Goal: Information Seeking & Learning: Learn about a topic

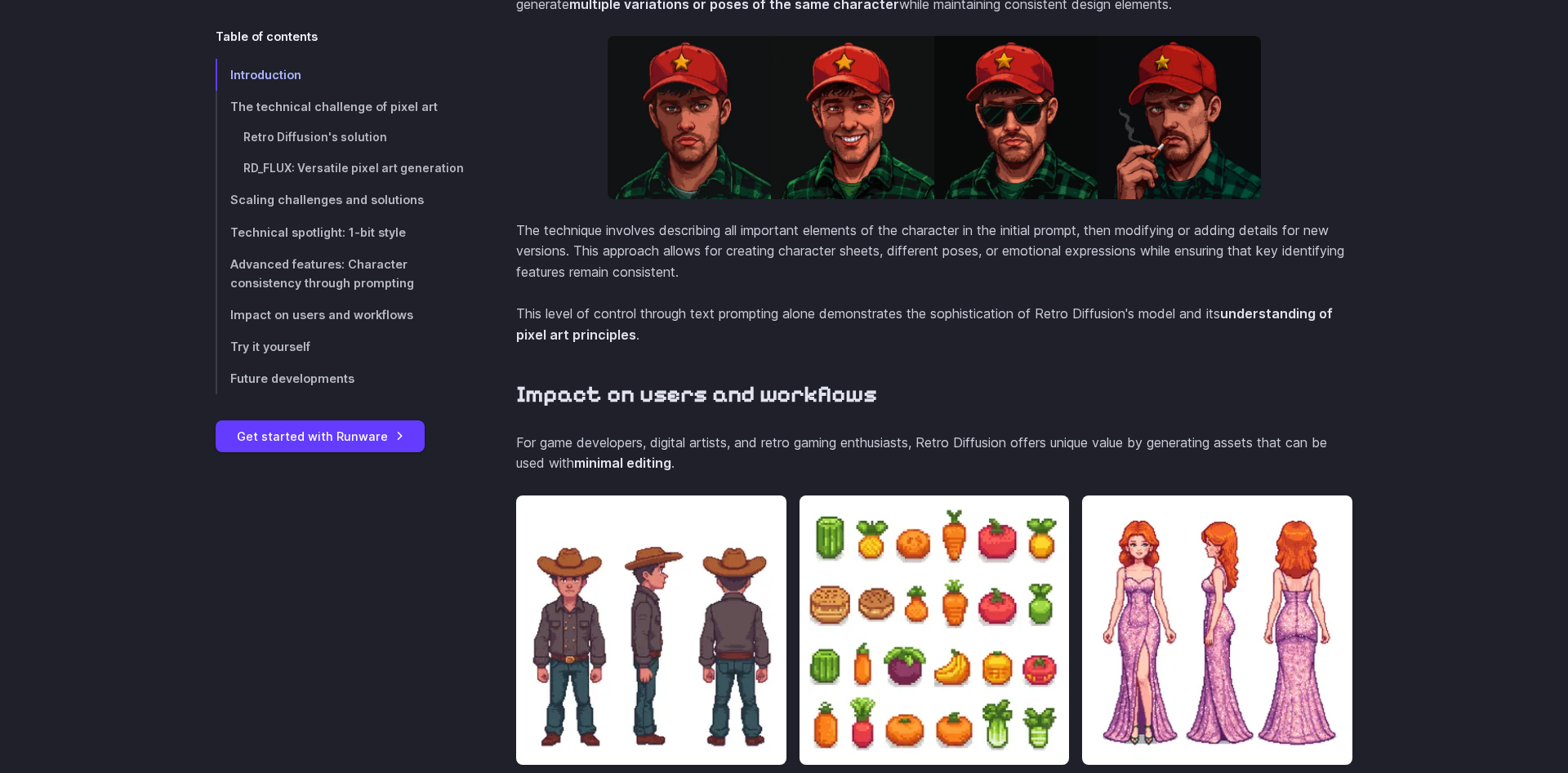
scroll to position [5415, 0]
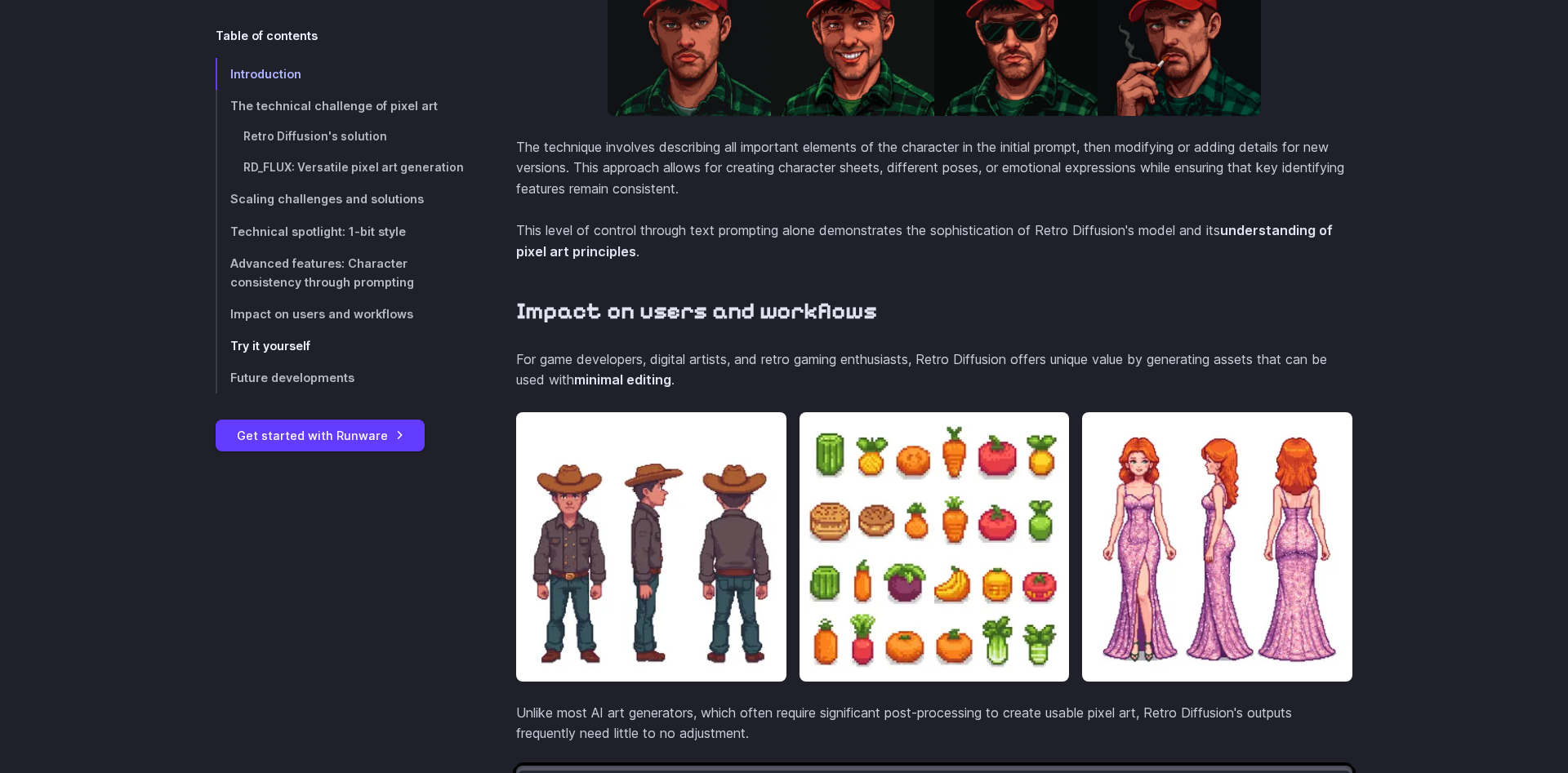
click at [296, 355] on link "Try it yourself" at bounding box center [340, 345] width 248 height 32
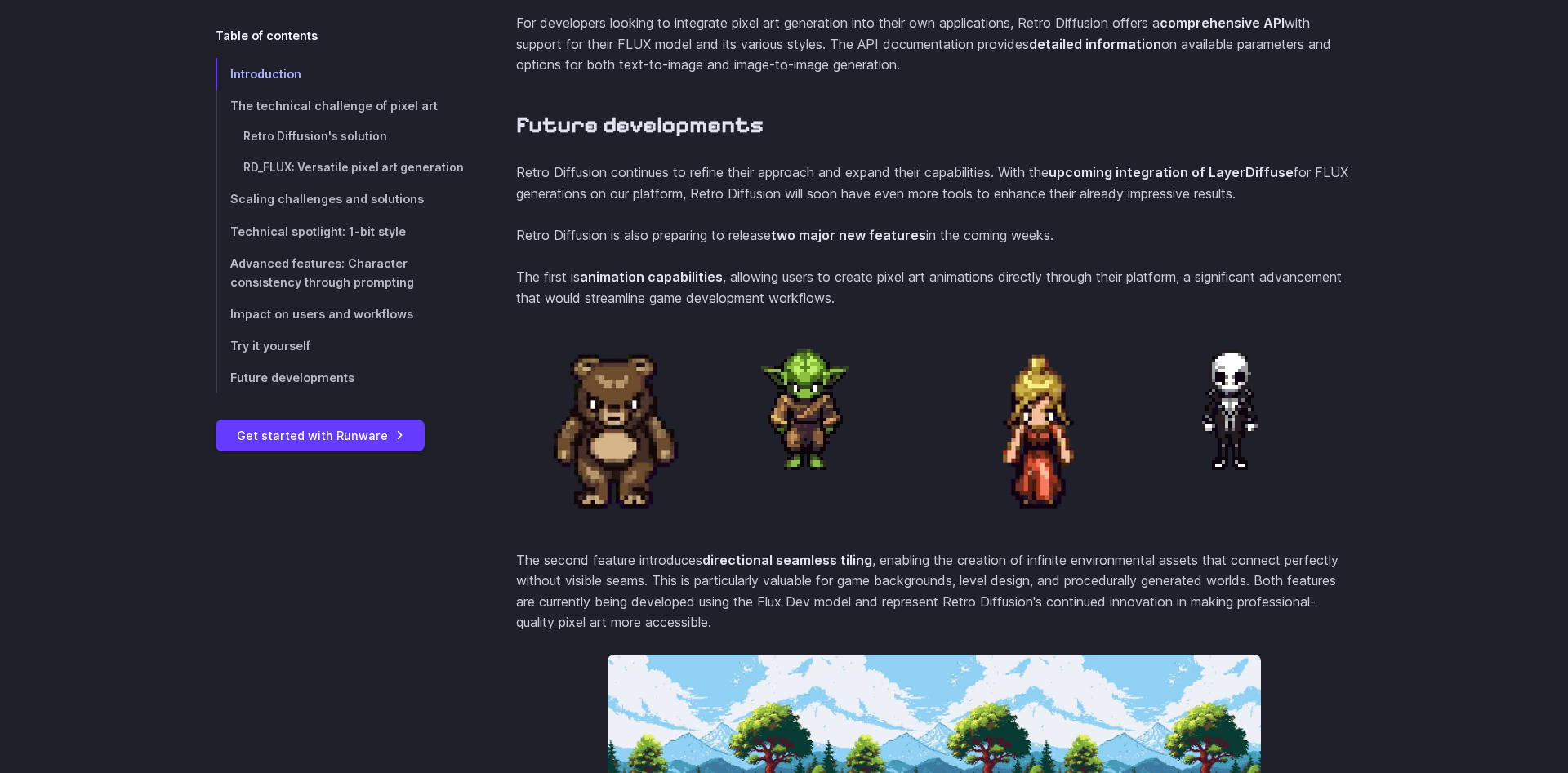
scroll to position [6464, 0]
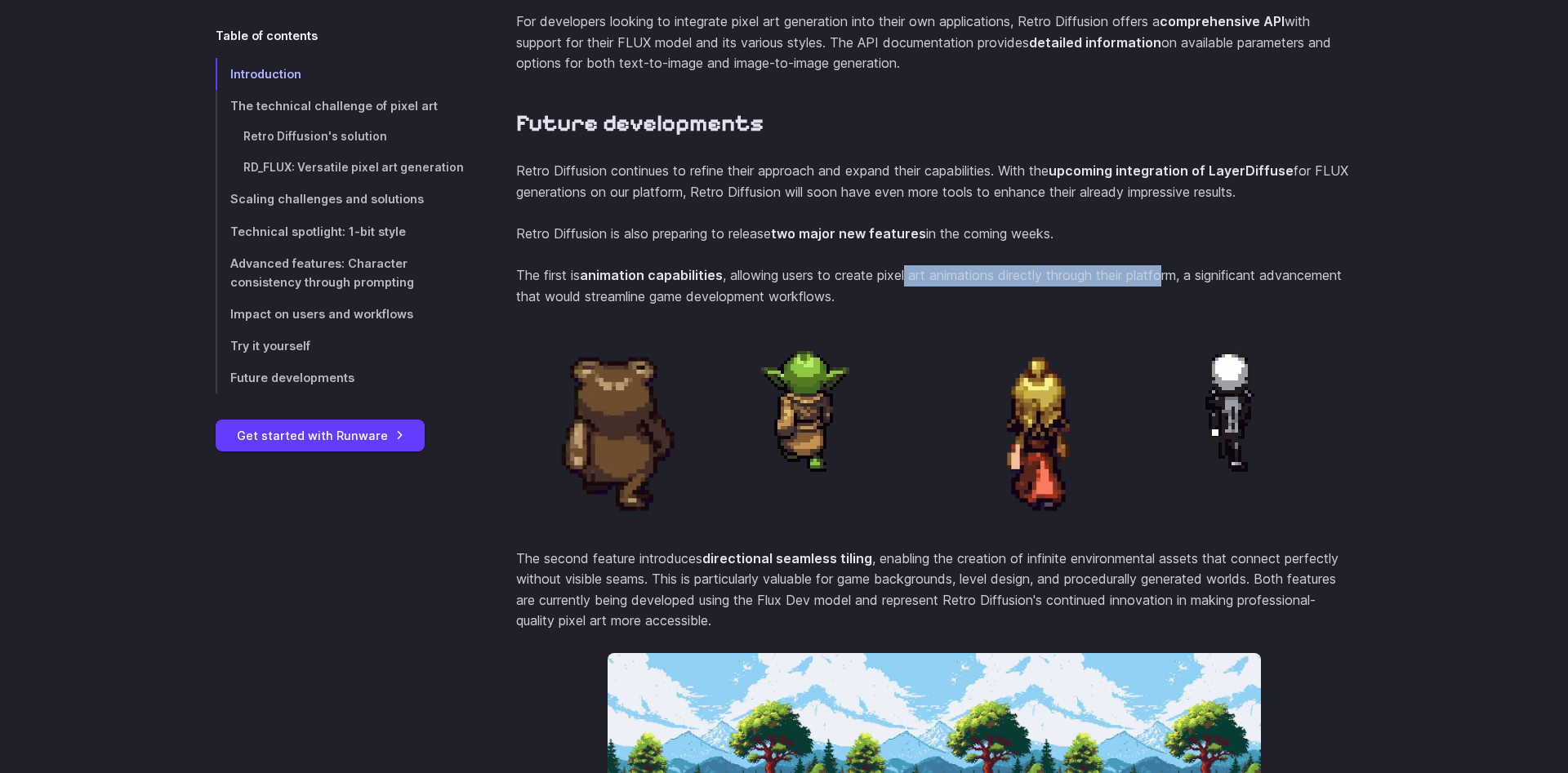
drag, startPoint x: 909, startPoint y: 316, endPoint x: 1171, endPoint y: 314, distance: 262.0
click at [1171, 307] on p "The first is animation capabilities , allowing users to create pixel art animat…" at bounding box center [934, 286] width 836 height 42
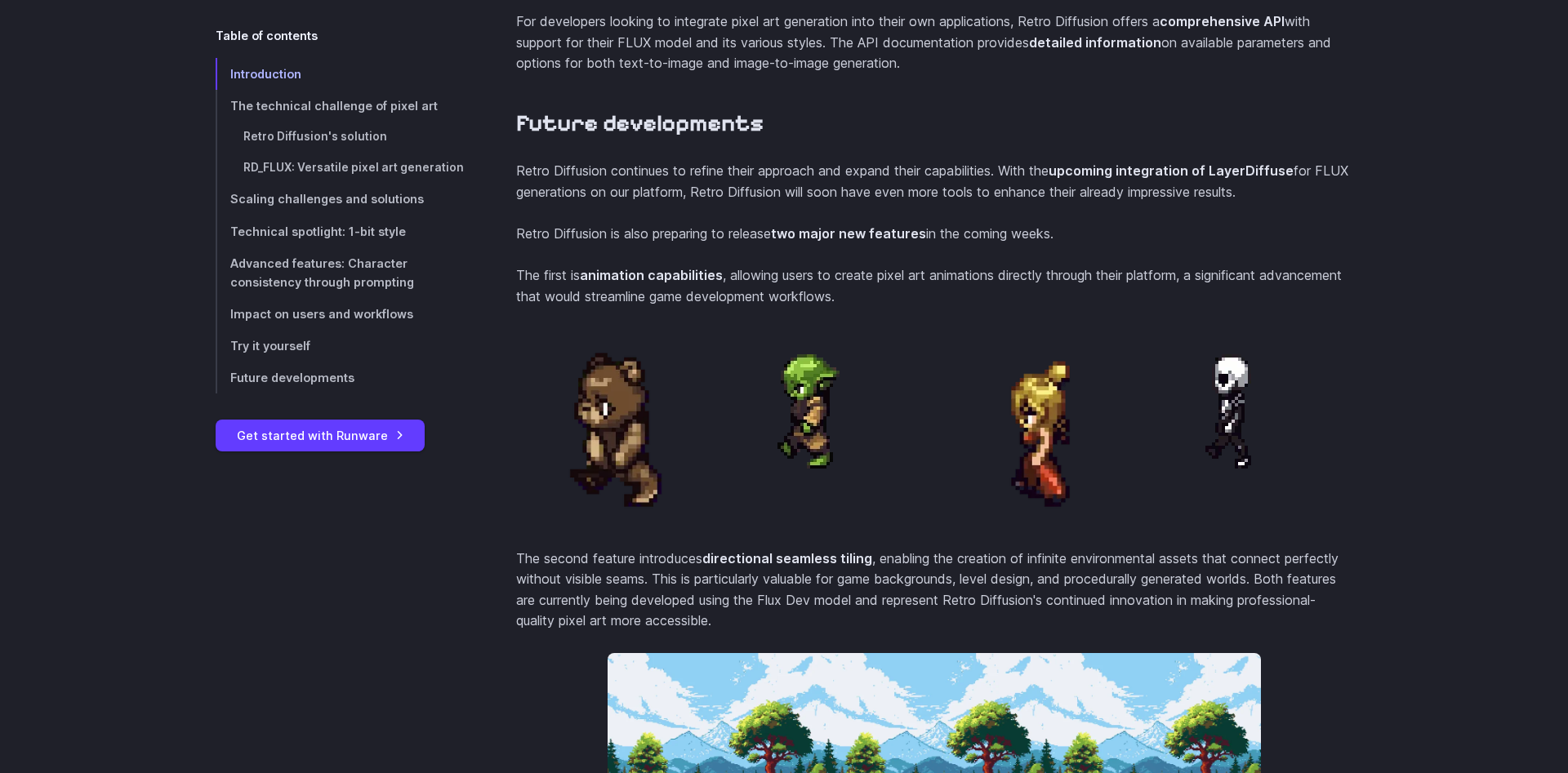
click at [1244, 307] on p "The first is animation capabilities , allowing users to create pixel art animat…" at bounding box center [934, 286] width 836 height 42
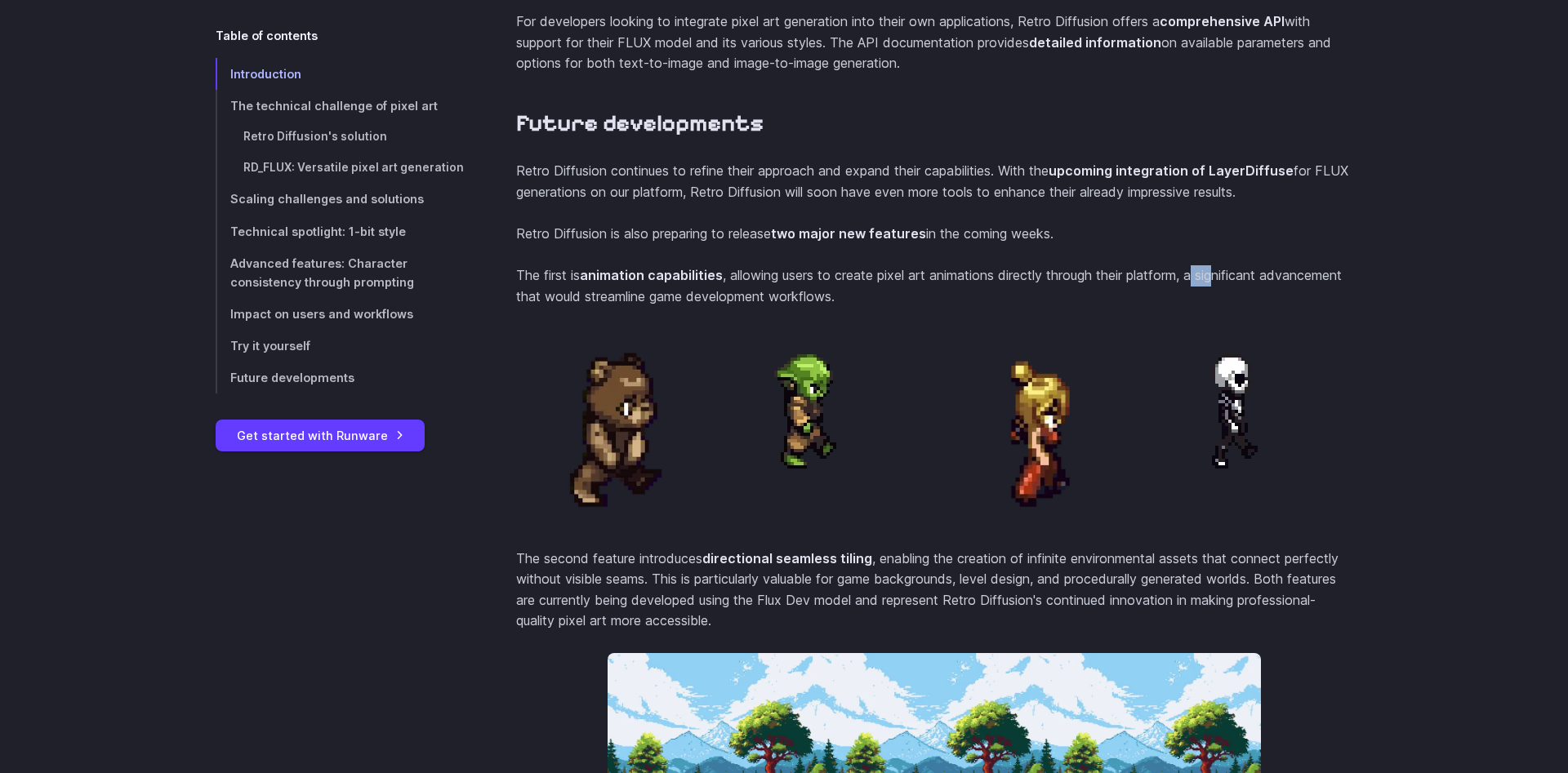
drag, startPoint x: 1204, startPoint y: 319, endPoint x: 1227, endPoint y: 318, distance: 23.0
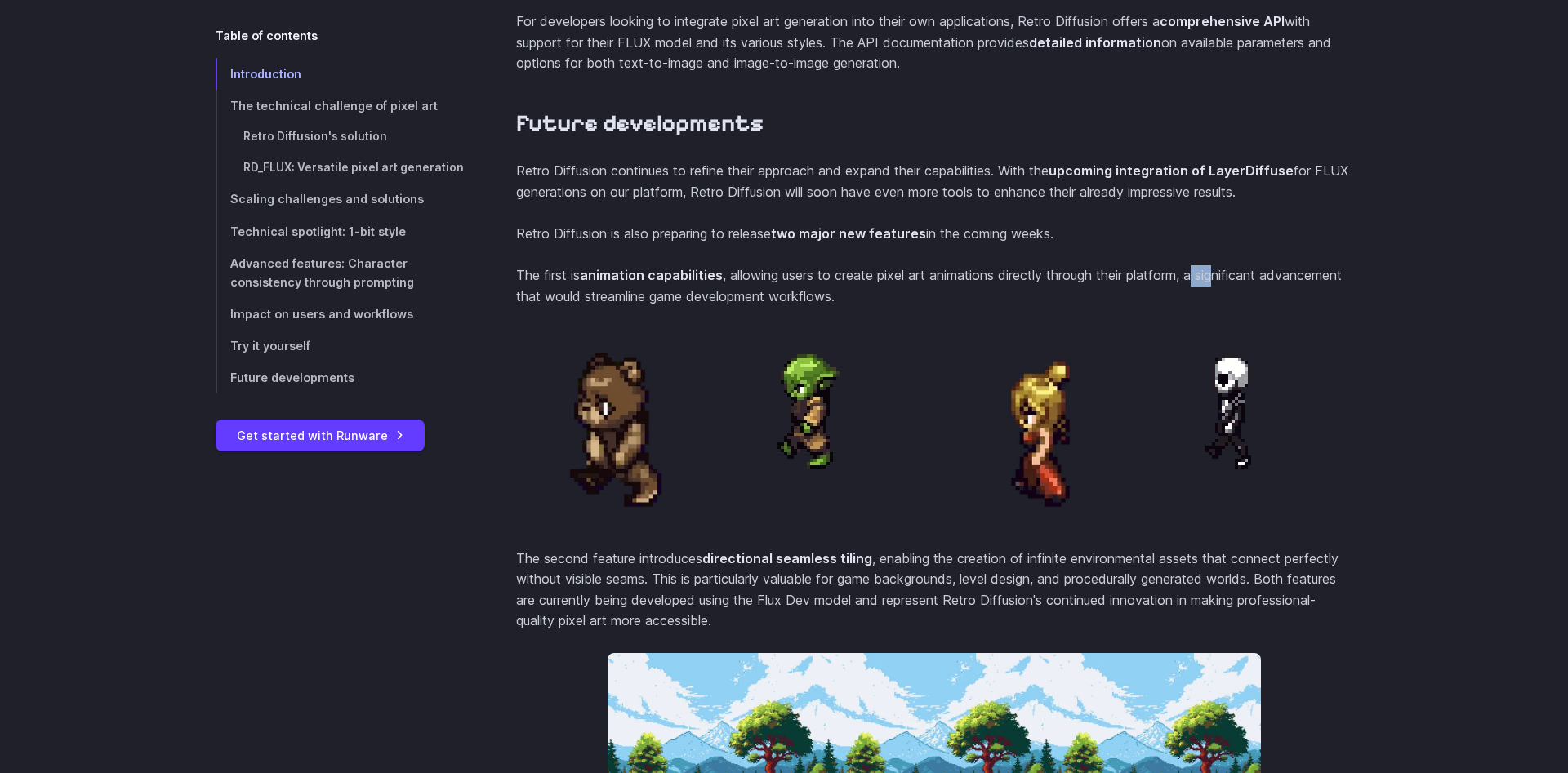
click at [1227, 307] on p "The first is animation capabilities , allowing users to create pixel art animat…" at bounding box center [934, 286] width 836 height 42
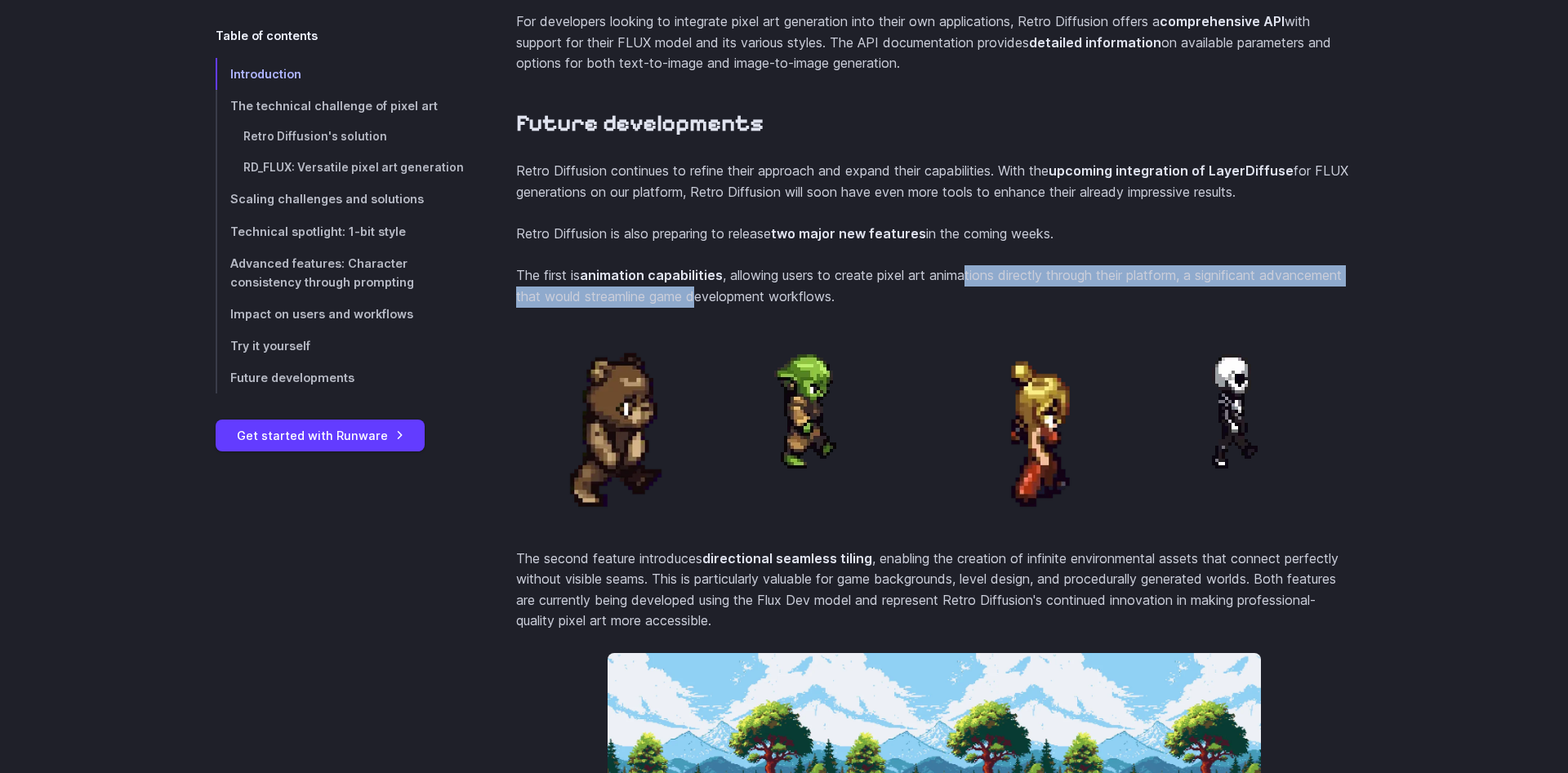
drag, startPoint x: 934, startPoint y: 329, endPoint x: 976, endPoint y: 325, distance: 42.2
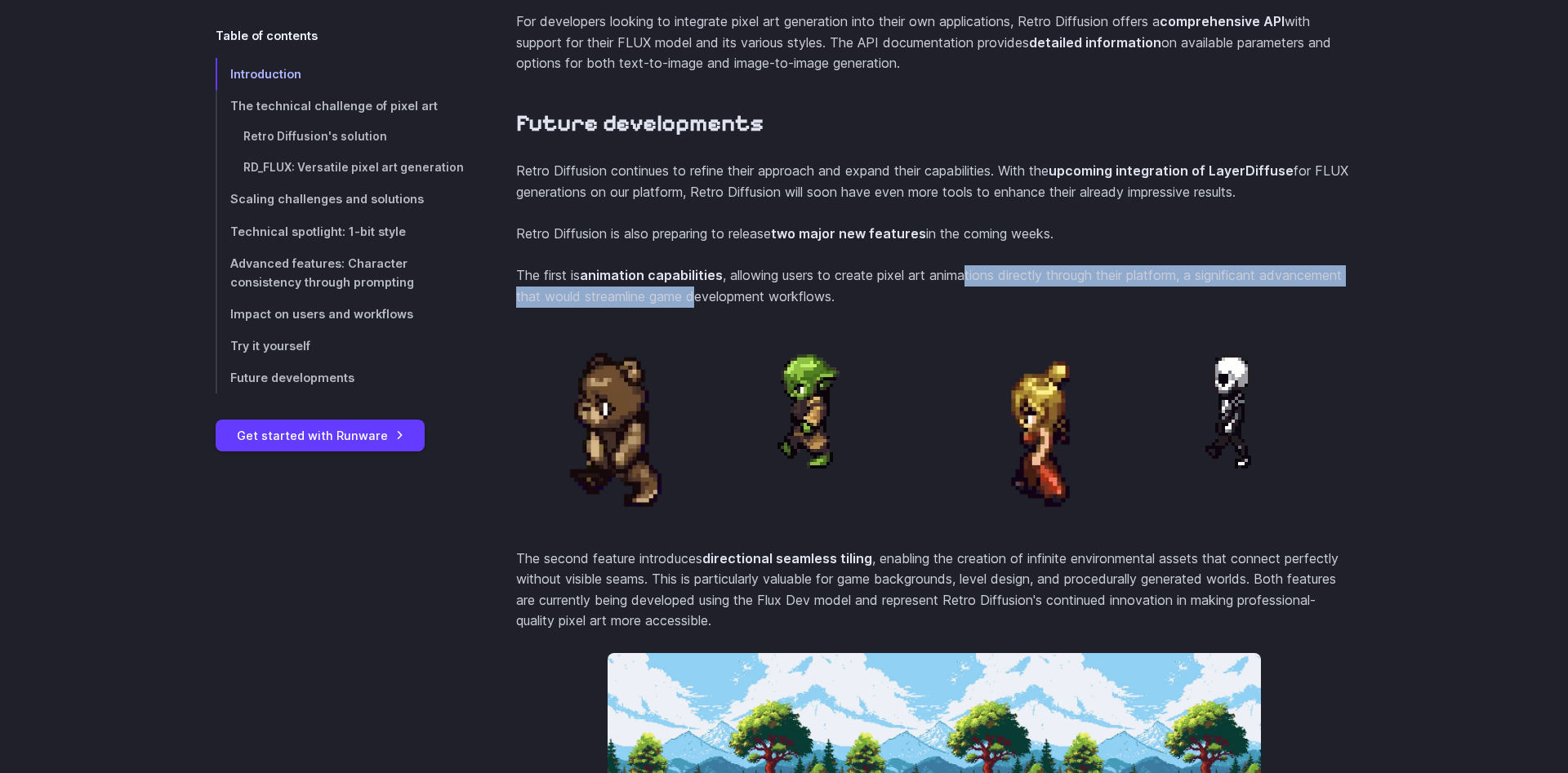
click at [975, 307] on p "The first is animation capabilities , allowing users to create pixel art animat…" at bounding box center [934, 286] width 836 height 42
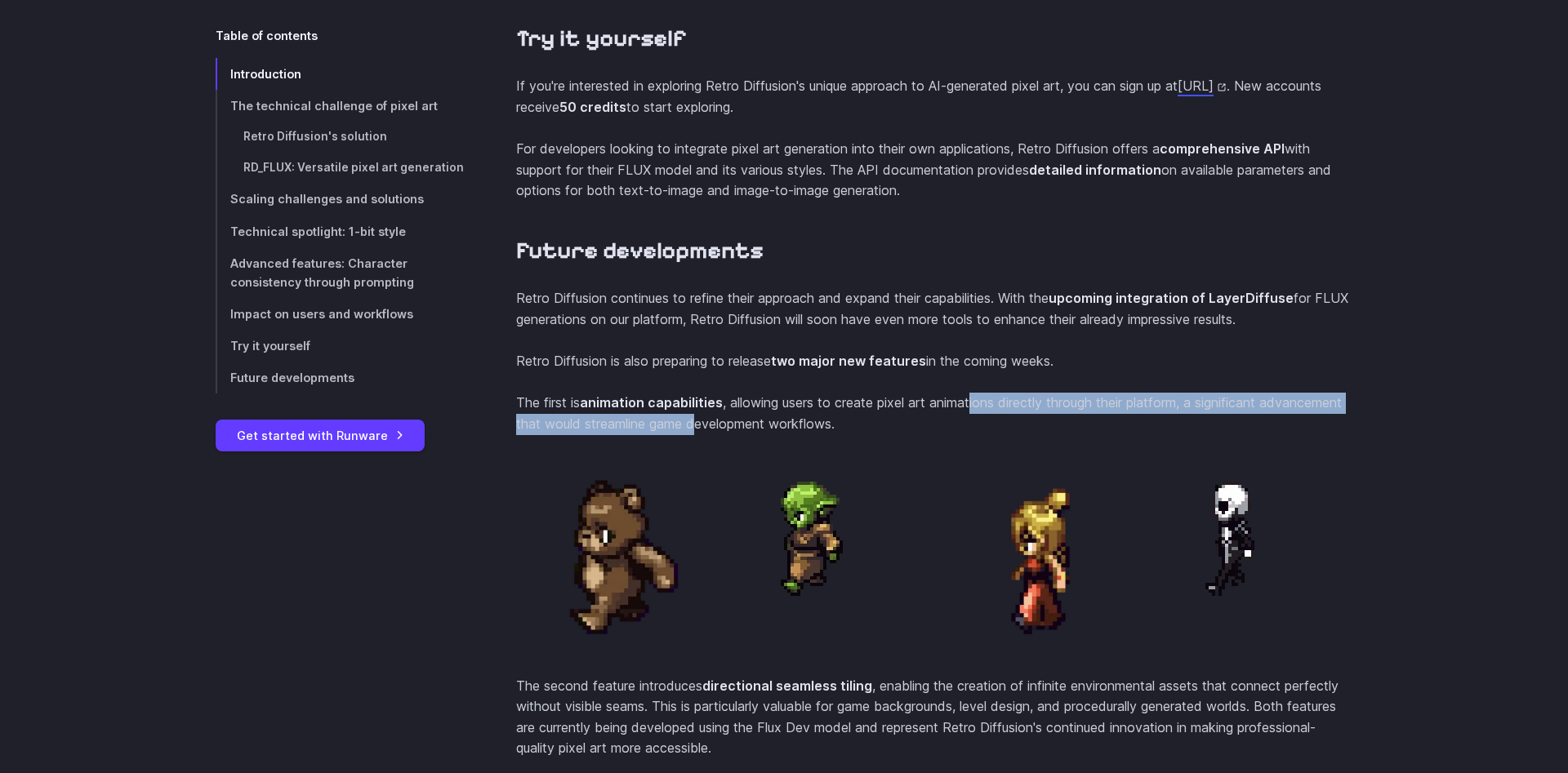
click at [262, 62] on link "Introduction" at bounding box center [340, 74] width 248 height 32
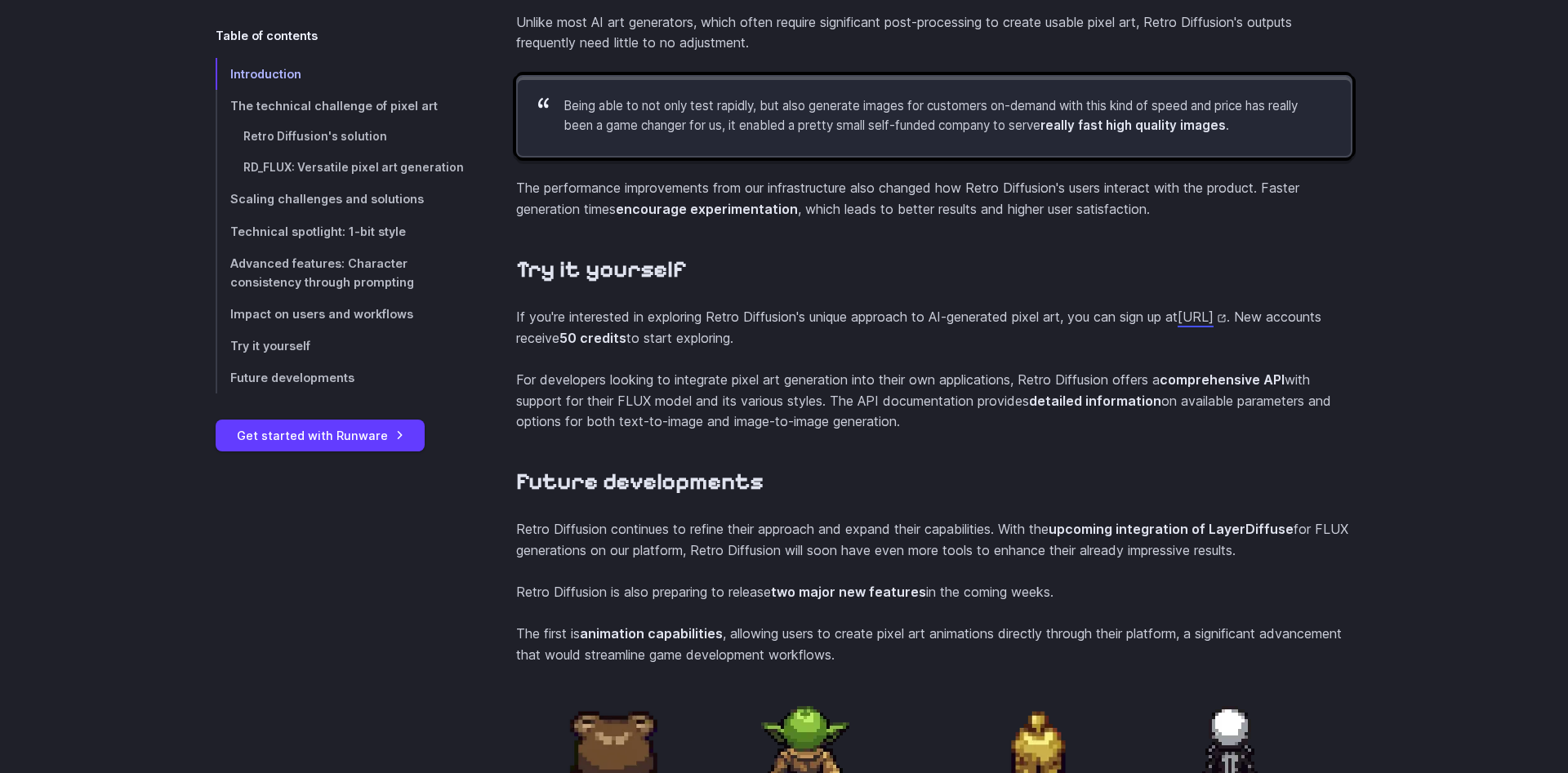
scroll to position [6136, 0]
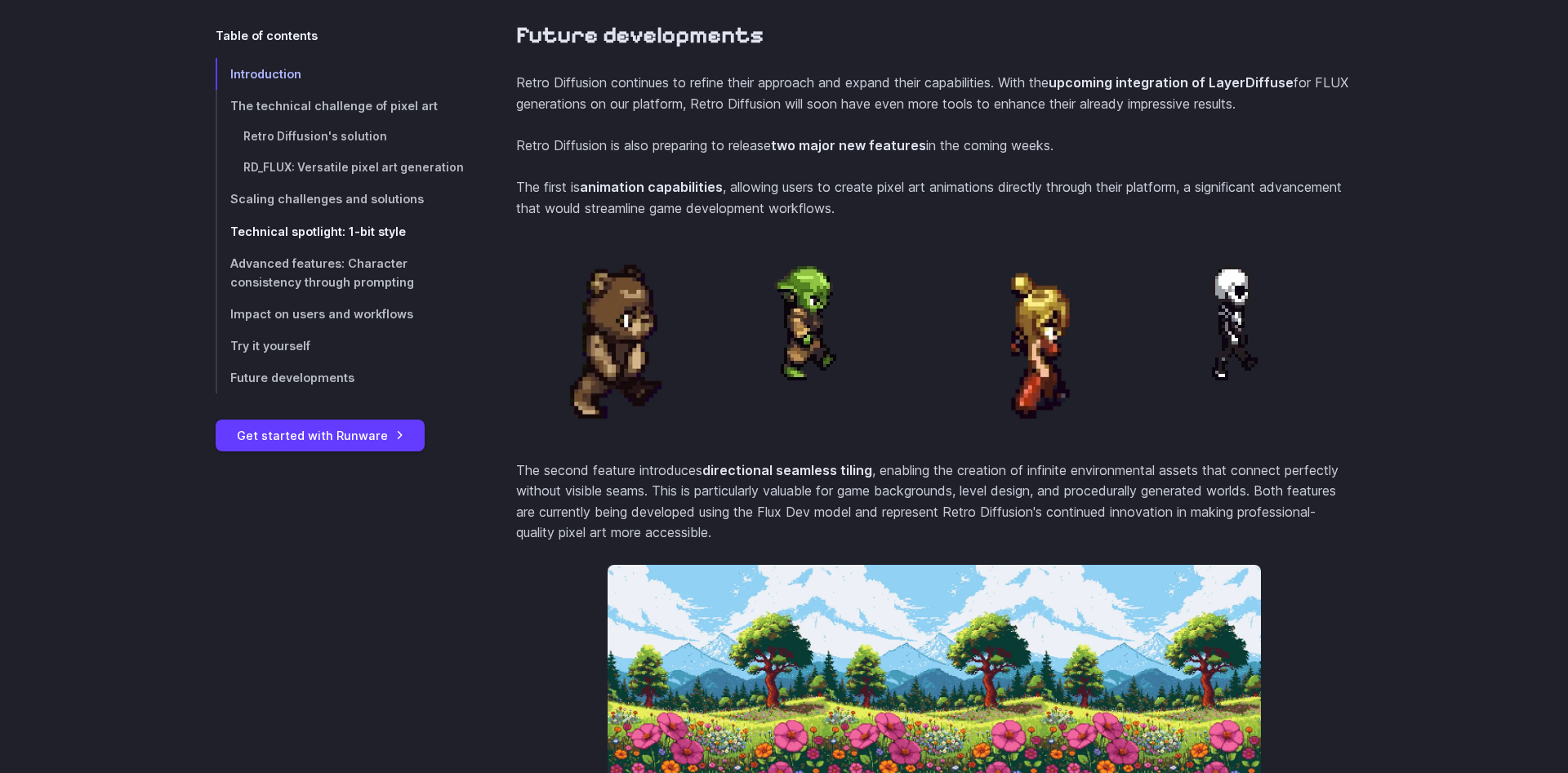
click at [328, 223] on link "Technical spotlight: 1-bit style" at bounding box center [340, 232] width 248 height 32
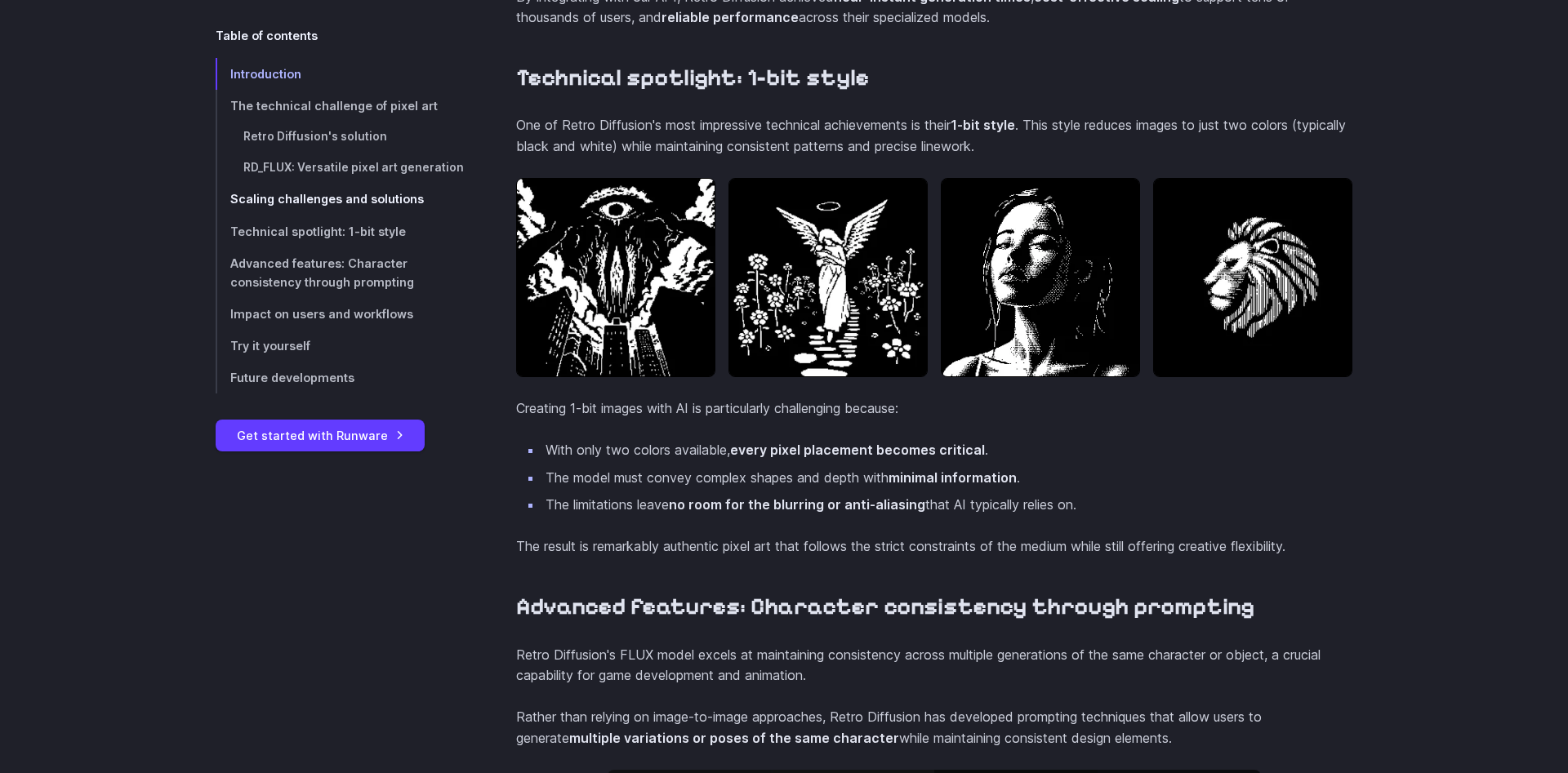
click at [355, 201] on span "Scaling challenges and solutions" at bounding box center [327, 199] width 193 height 14
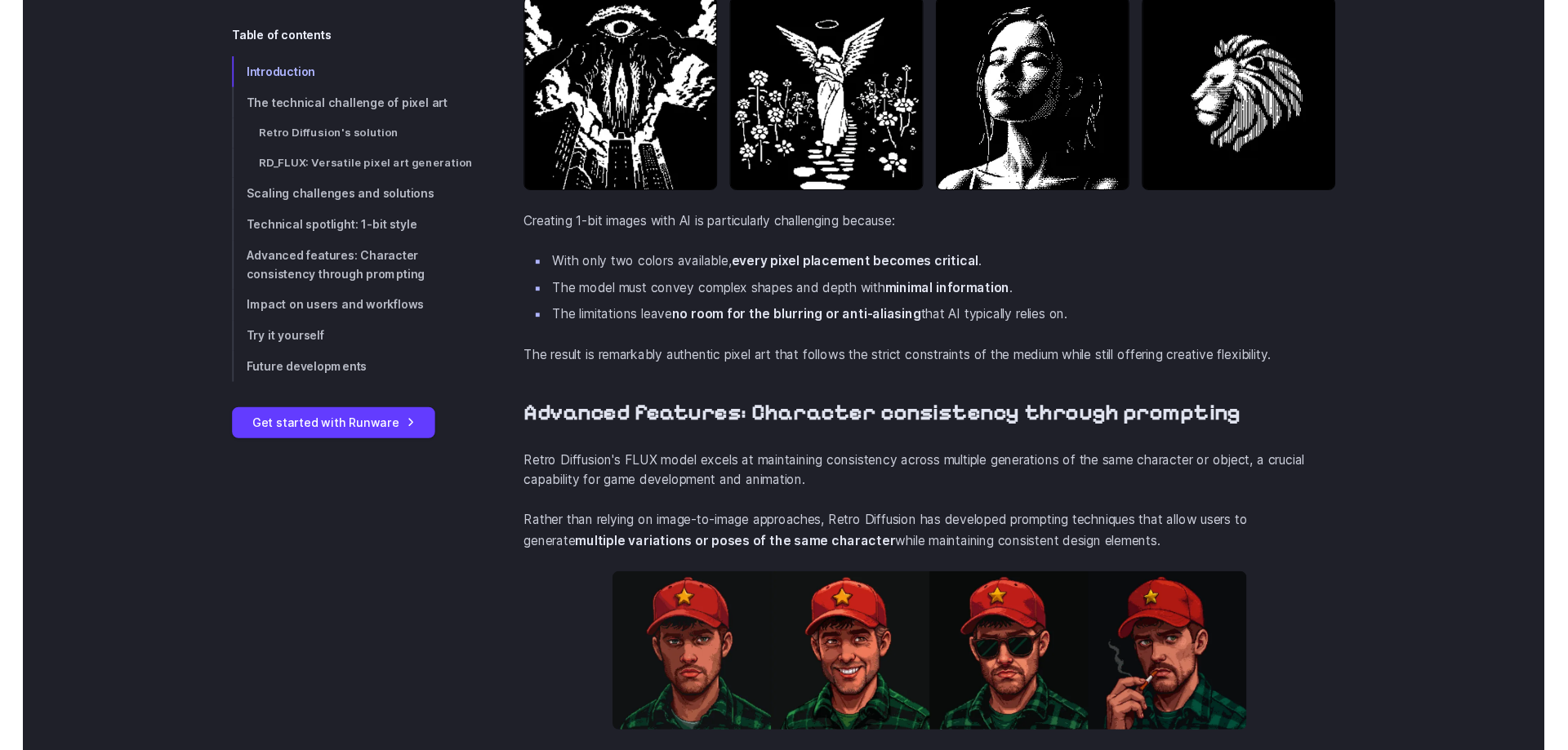
scroll to position [4580, 0]
